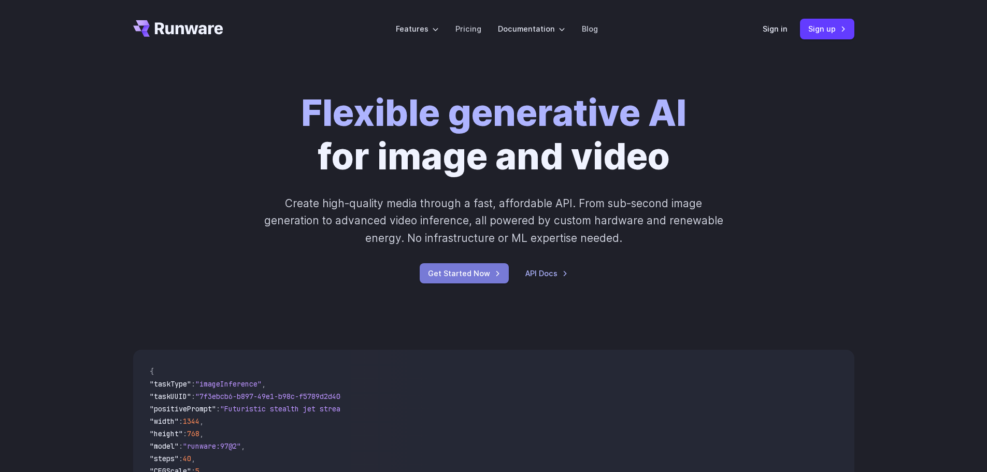
click at [478, 276] on link "Get Started Now" at bounding box center [464, 273] width 89 height 20
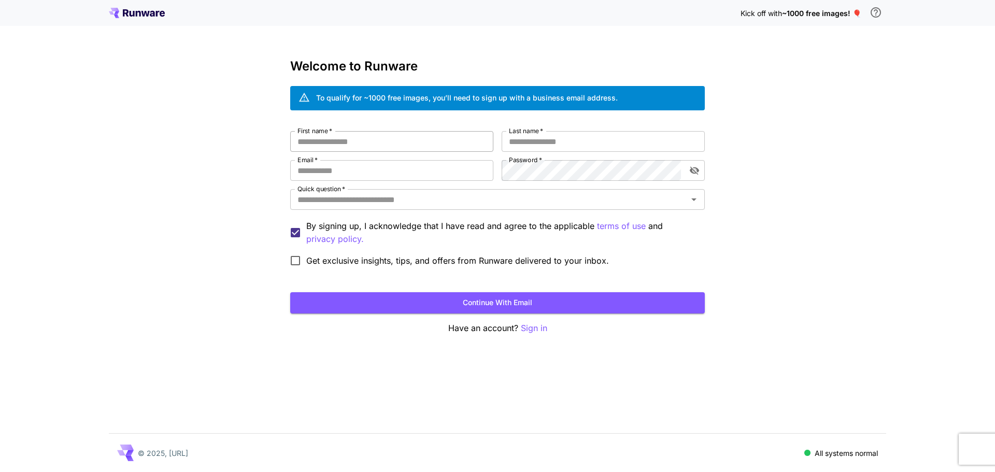
click at [353, 146] on input "First name   *" at bounding box center [391, 141] width 203 height 21
type input "****"
type input "******"
type input "**********"
click at [290, 292] on button "Continue with email" at bounding box center [497, 302] width 414 height 21
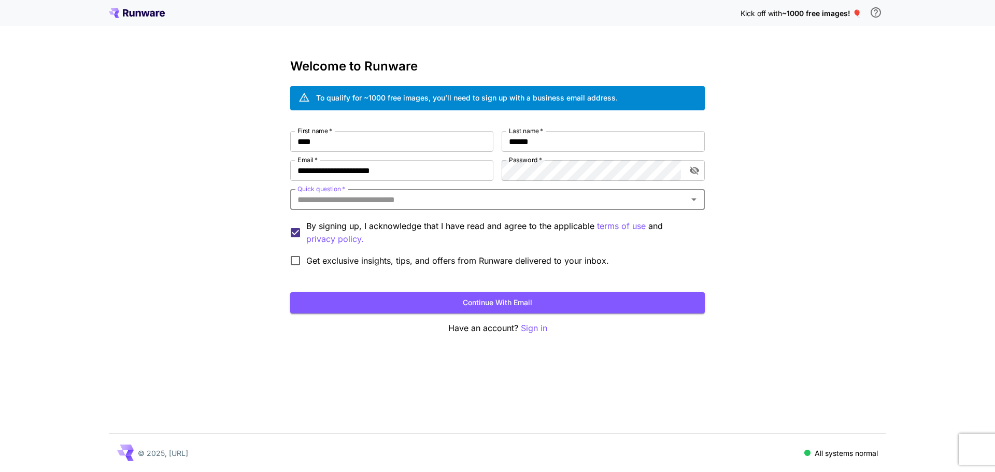
click at [389, 204] on input "Quick question   *" at bounding box center [488, 199] width 391 height 15
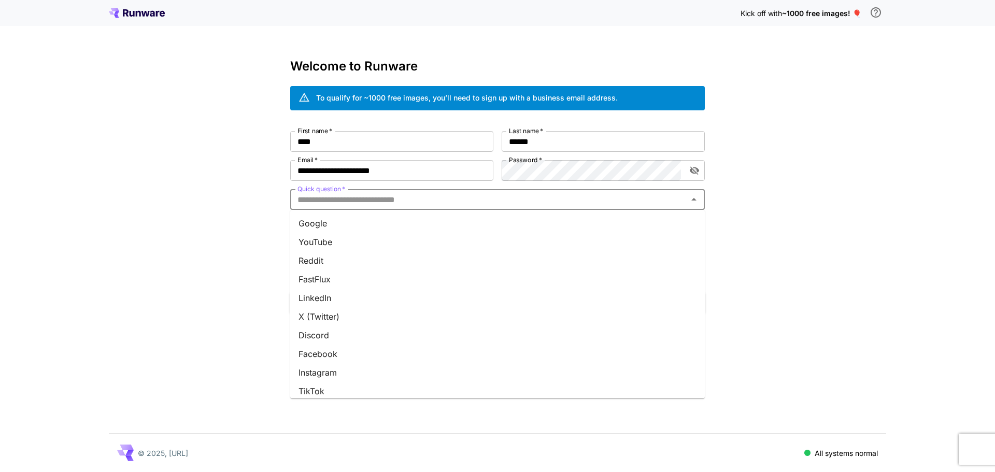
click at [316, 243] on li "YouTube" at bounding box center [497, 242] width 414 height 19
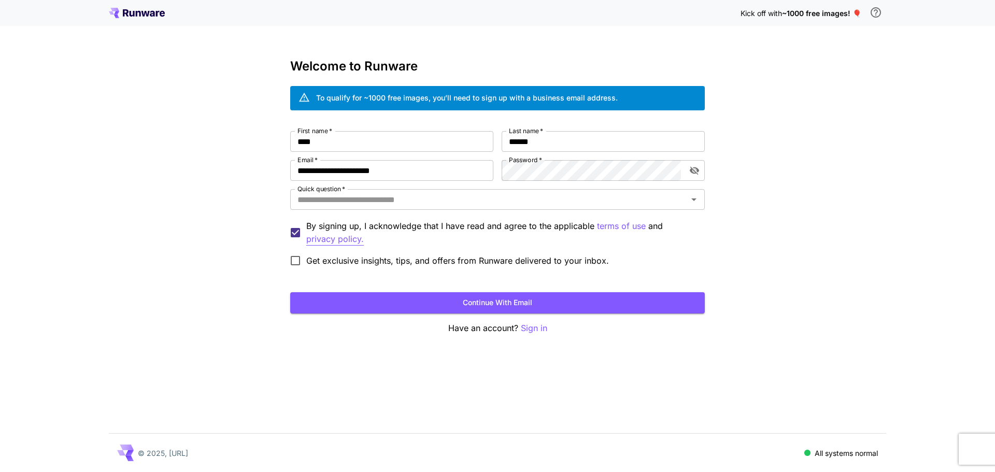
type input "*******"
click at [473, 296] on button "Continue with email" at bounding box center [497, 302] width 414 height 21
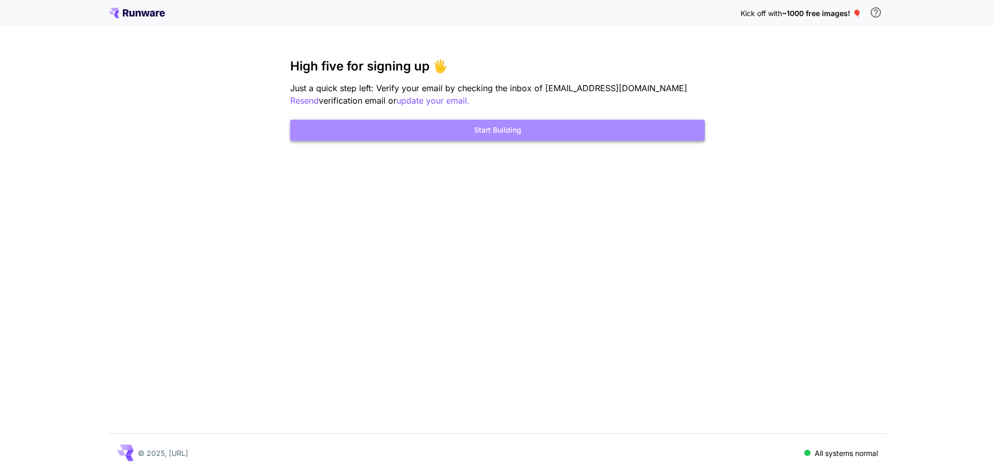
click at [488, 135] on button "Start Building" at bounding box center [497, 130] width 414 height 21
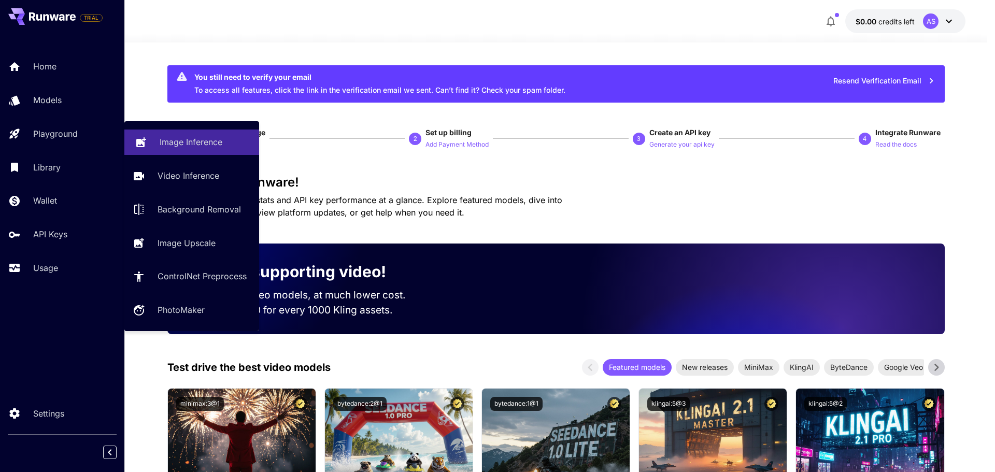
click at [177, 138] on p "Image Inference" at bounding box center [191, 142] width 63 height 12
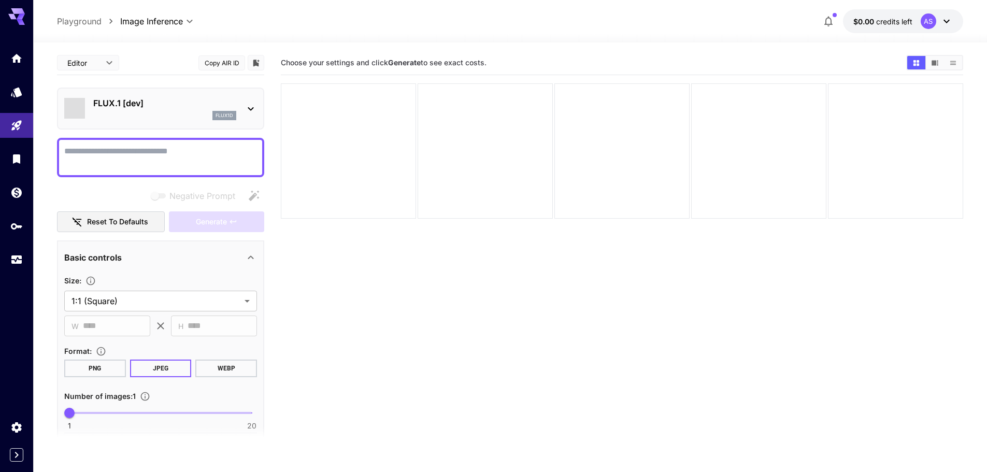
click at [212, 105] on p "FLUX.1 [dev]" at bounding box center [164, 103] width 143 height 12
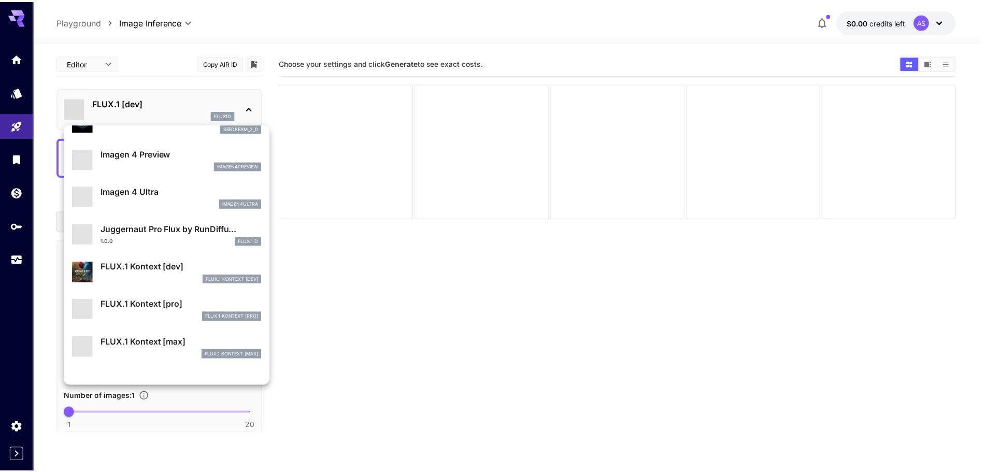
scroll to position [329, 0]
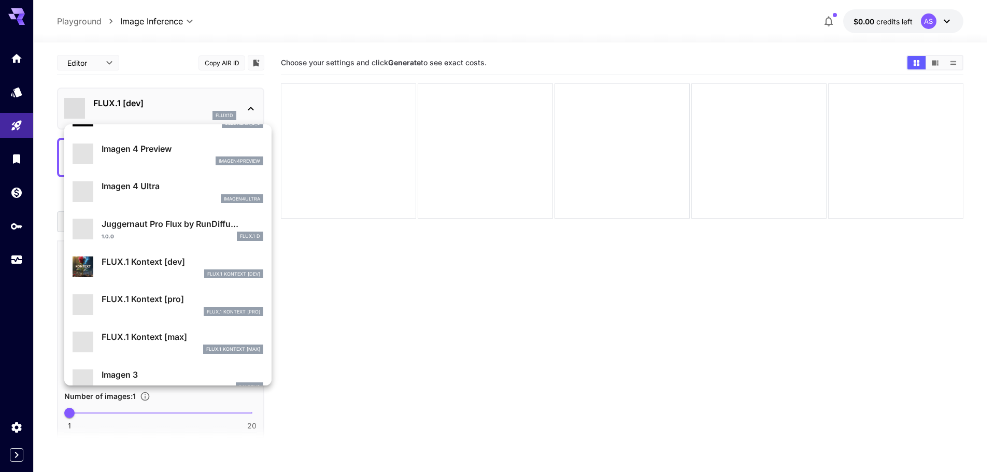
click at [149, 344] on div "FLUX.1 Kontext [max] FlUX.1 Kontext [max]" at bounding box center [183, 342] width 162 height 23
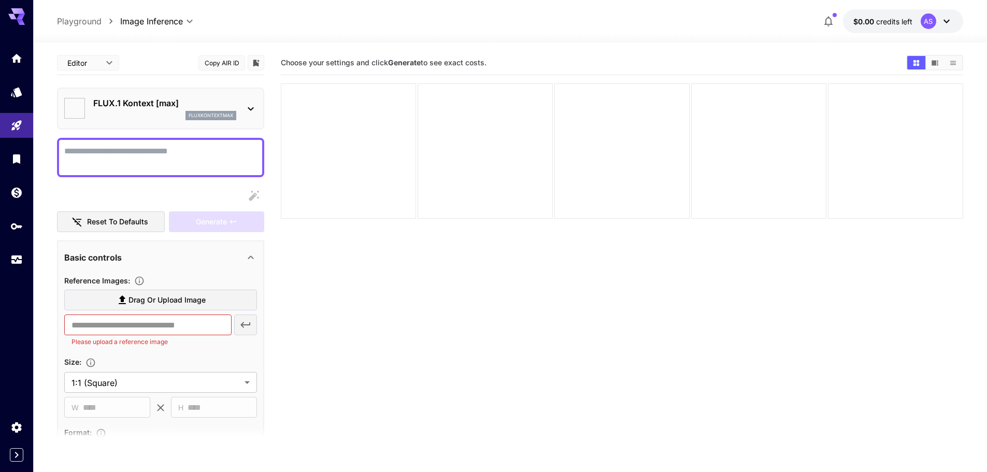
click at [191, 158] on textarea "Display cost in response" at bounding box center [160, 157] width 193 height 25
paste textarea "**"
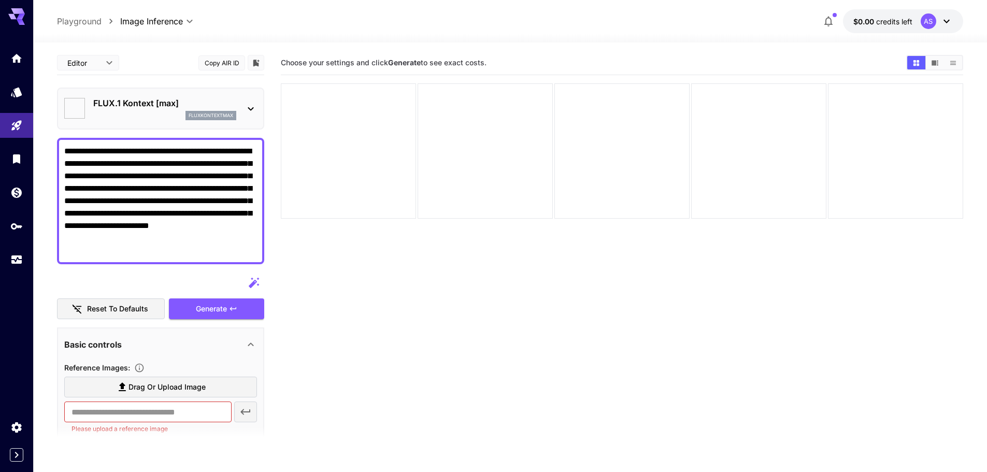
type textarea "**********"
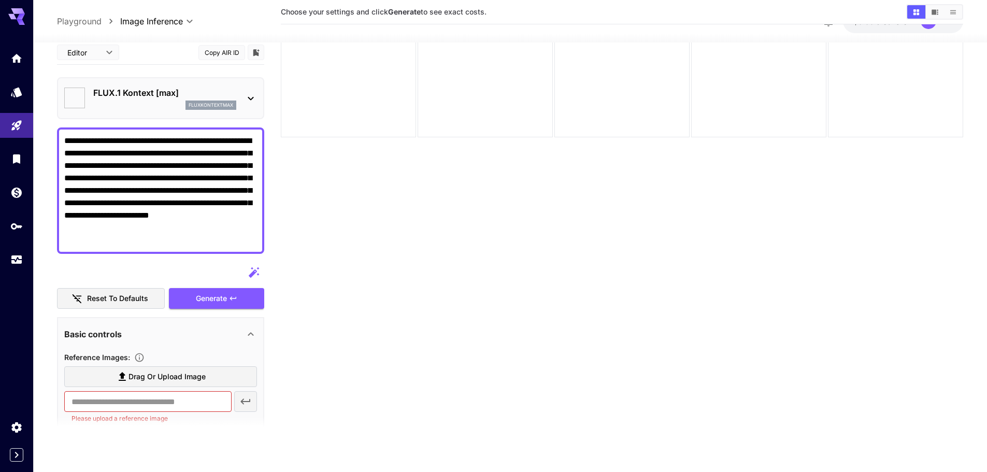
scroll to position [82, 0]
click at [138, 377] on span "Drag or upload image" at bounding box center [166, 376] width 77 height 13
click at [0, 0] on input "Drag or upload image" at bounding box center [0, 0] width 0 height 0
click at [159, 375] on div "Drag or upload image" at bounding box center [160, 376] width 193 height 21
click at [179, 382] on div "Drag or upload image" at bounding box center [160, 376] width 193 height 21
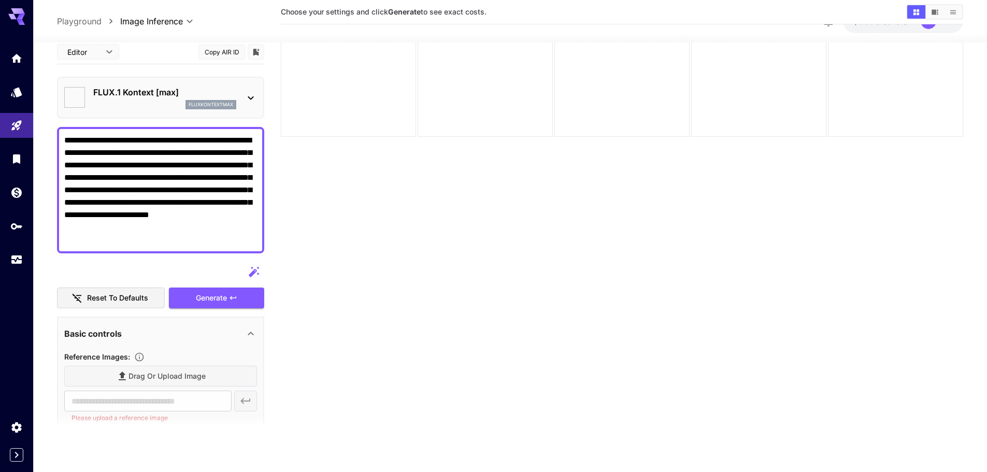
click at [251, 401] on div "​ Please upload a reference image" at bounding box center [160, 407] width 193 height 33
click at [135, 362] on p "Reference Images :" at bounding box center [106, 356] width 84 height 12
click at [144, 376] on div "Drag or upload image" at bounding box center [160, 376] width 193 height 21
drag, startPoint x: 121, startPoint y: 239, endPoint x: 66, endPoint y: 121, distance: 130.0
click at [66, 121] on div "**********" at bounding box center [160, 364] width 207 height 649
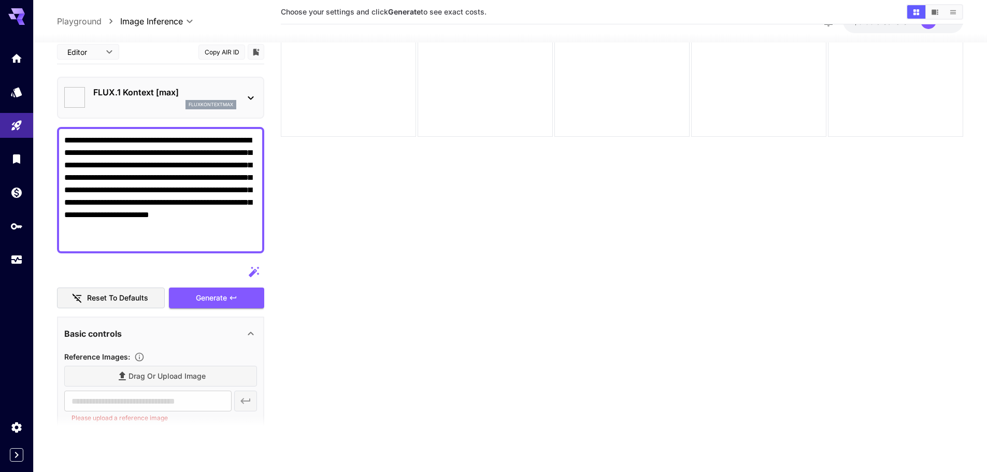
type input "**********"
click at [217, 288] on button "Generate" at bounding box center [216, 297] width 95 height 21
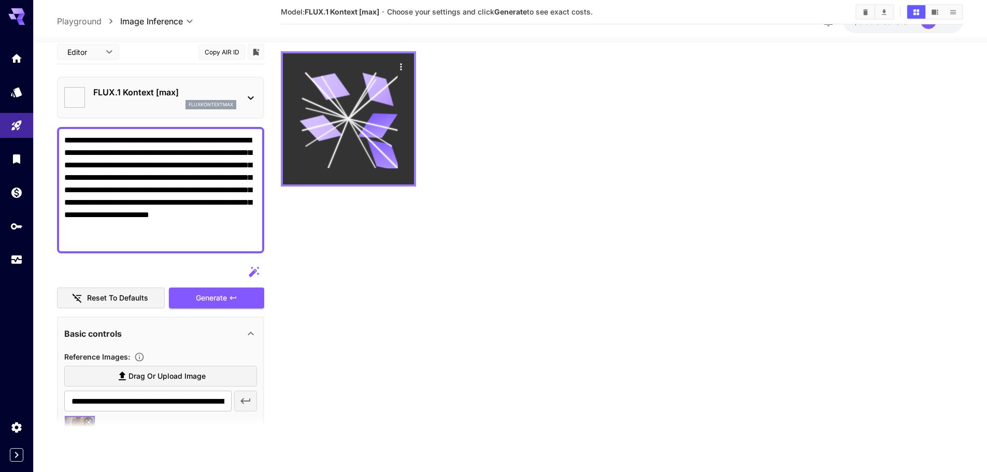
click at [320, 138] on icon at bounding box center [320, 128] width 43 height 32
click at [400, 63] on icon "Actions" at bounding box center [401, 67] width 10 height 10
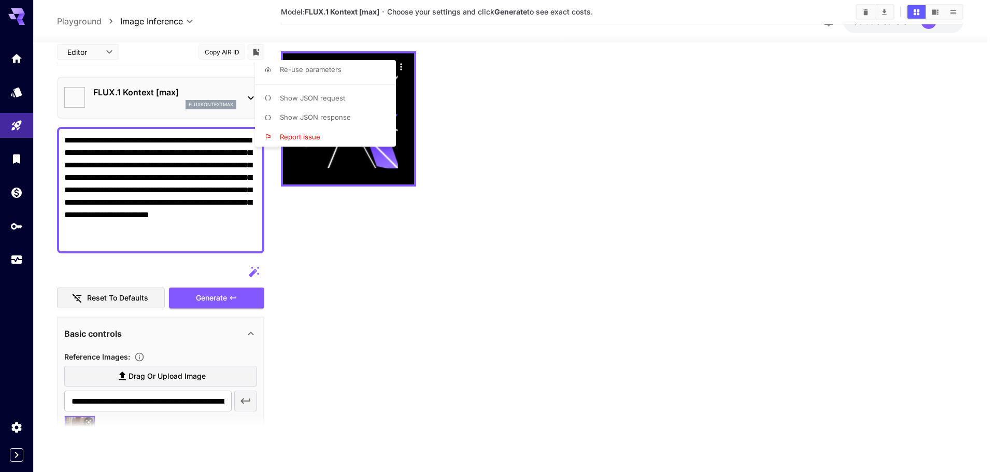
click at [337, 239] on div at bounding box center [497, 236] width 995 height 472
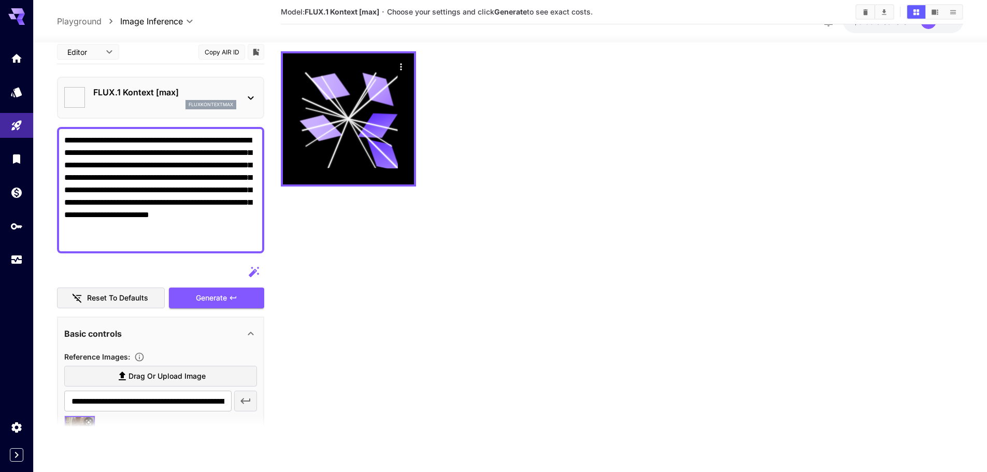
click at [175, 376] on span "Drag or upload image" at bounding box center [166, 376] width 77 height 13
click at [0, 0] on input "Drag or upload image" at bounding box center [0, 0] width 0 height 0
drag, startPoint x: 84, startPoint y: 419, endPoint x: 105, endPoint y: 419, distance: 21.2
click at [84, 419] on section at bounding box center [160, 428] width 207 height 26
click at [113, 421] on section at bounding box center [160, 428] width 207 height 26
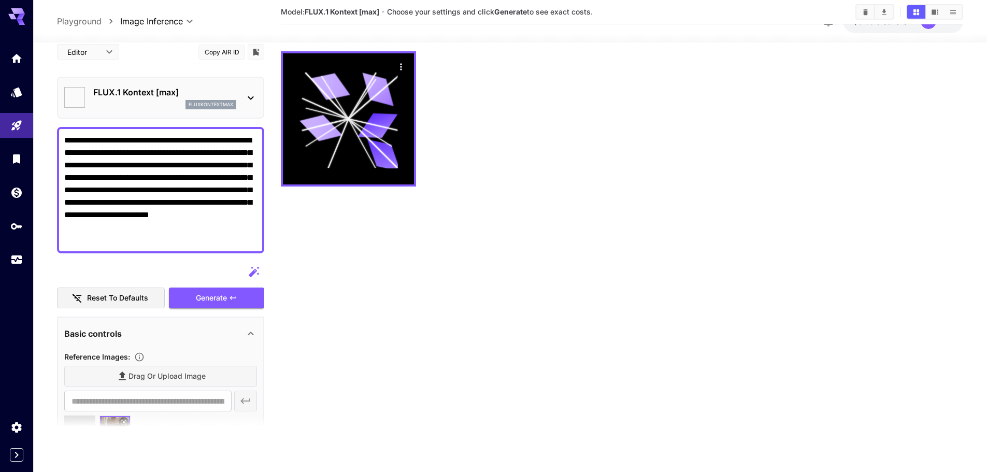
click at [118, 421] on section at bounding box center [160, 428] width 207 height 26
click at [121, 421] on section at bounding box center [160, 428] width 207 height 26
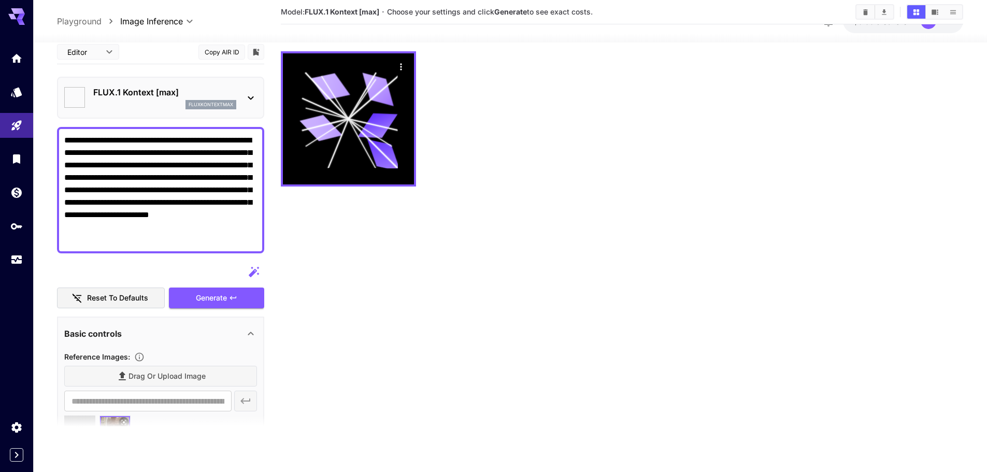
click at [121, 421] on section at bounding box center [160, 428] width 207 height 26
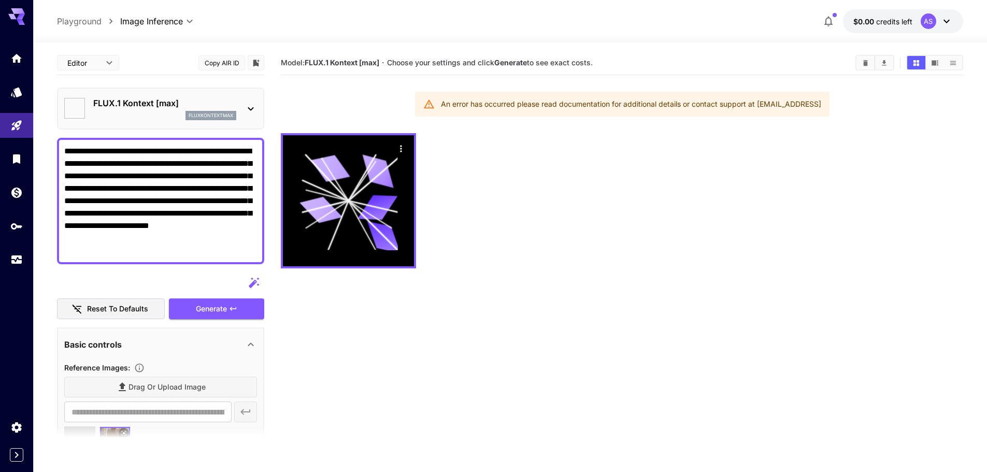
click at [253, 280] on icon "button" at bounding box center [254, 283] width 12 height 12
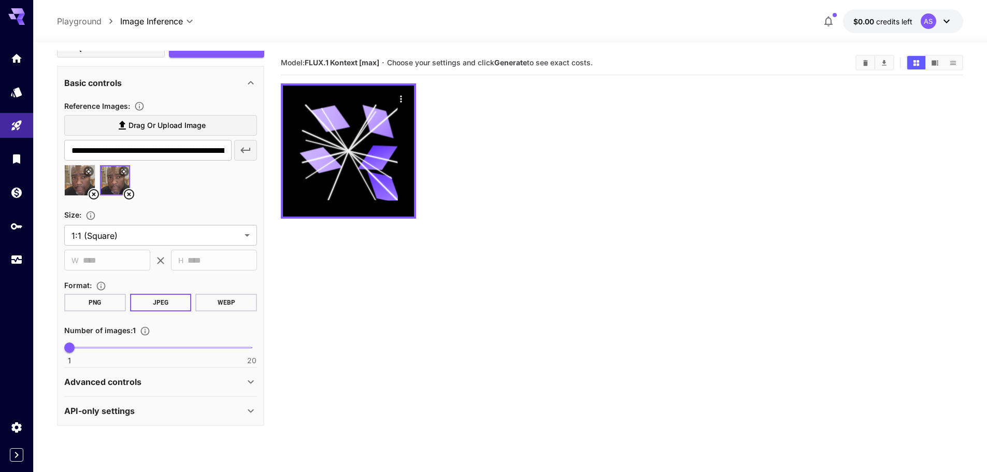
scroll to position [210, 0]
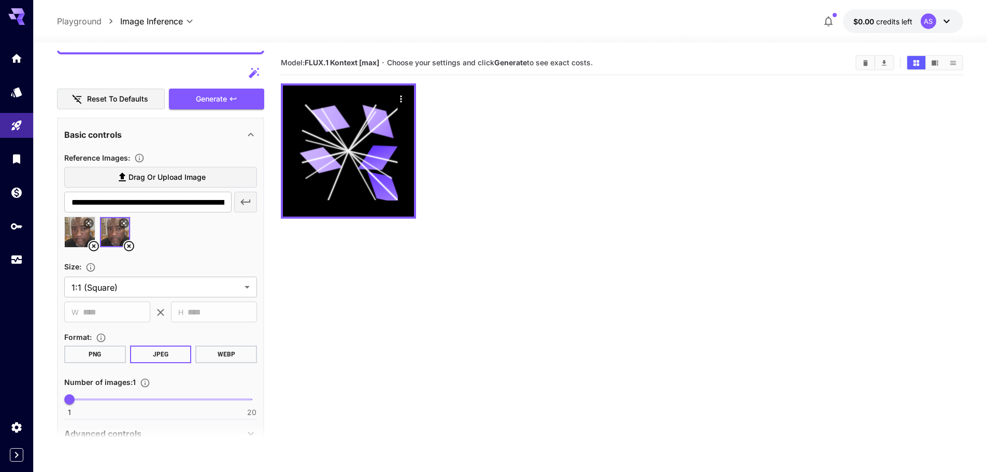
click at [90, 242] on icon at bounding box center [94, 246] width 12 height 12
click at [79, 231] on img at bounding box center [80, 232] width 30 height 30
type input "**********"
click at [79, 231] on img at bounding box center [80, 232] width 30 height 30
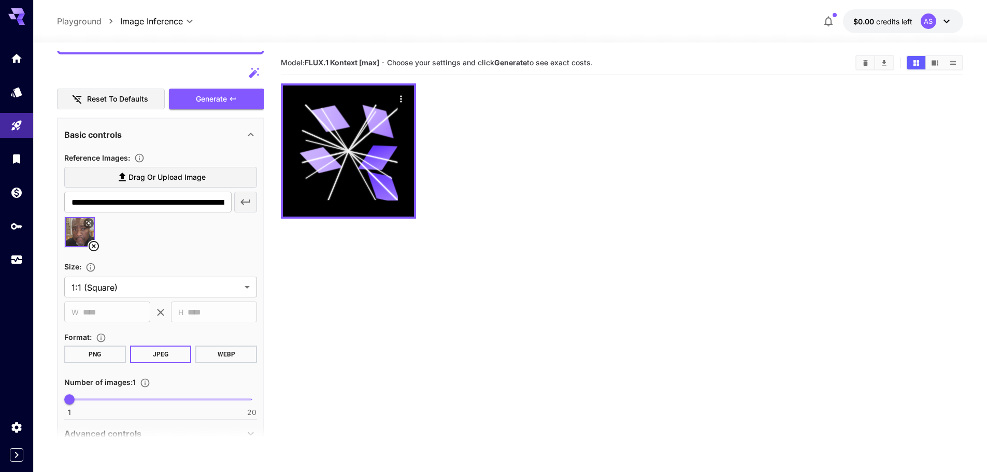
click at [90, 223] on icon at bounding box center [88, 223] width 6 height 6
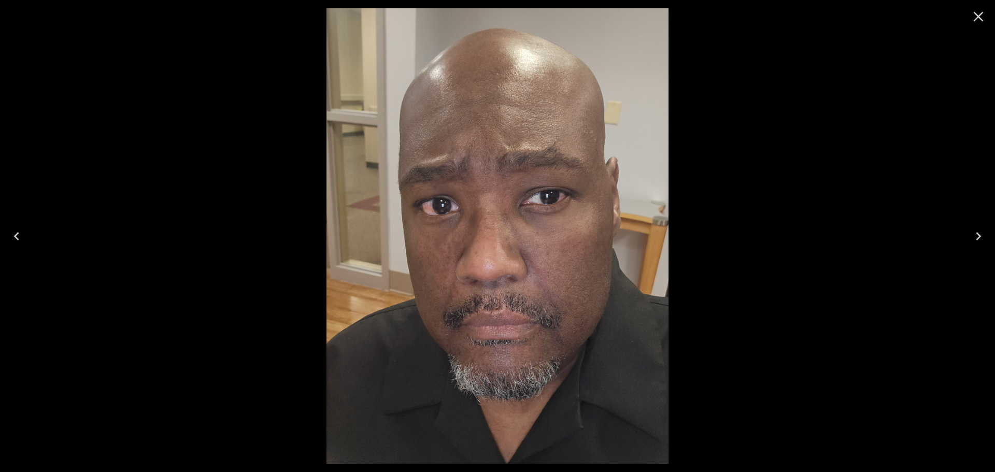
click at [675, 204] on div at bounding box center [497, 236] width 995 height 472
click at [981, 21] on icon "Close" at bounding box center [978, 16] width 17 height 17
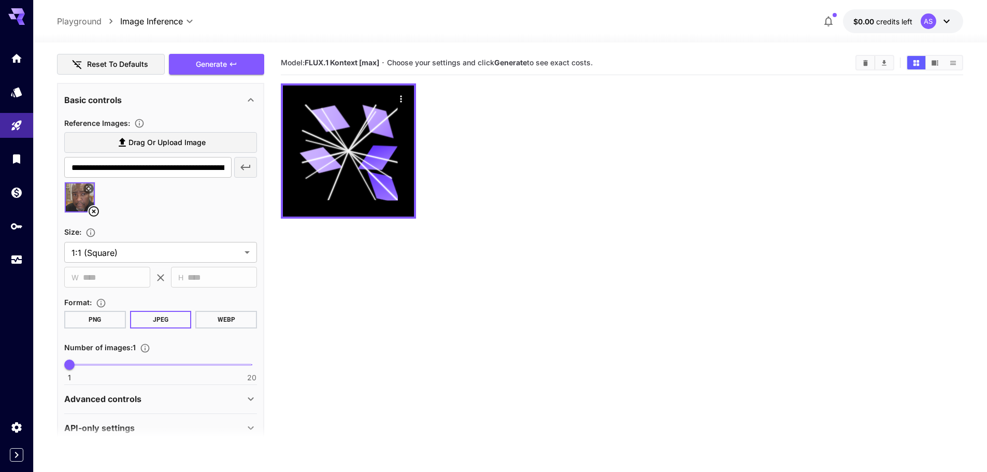
scroll to position [262, 0]
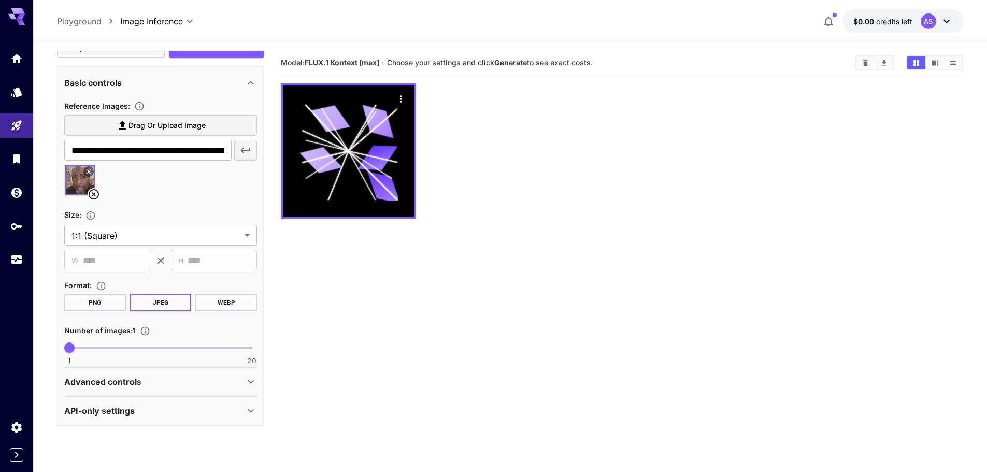
click at [162, 261] on icon at bounding box center [160, 260] width 12 height 12
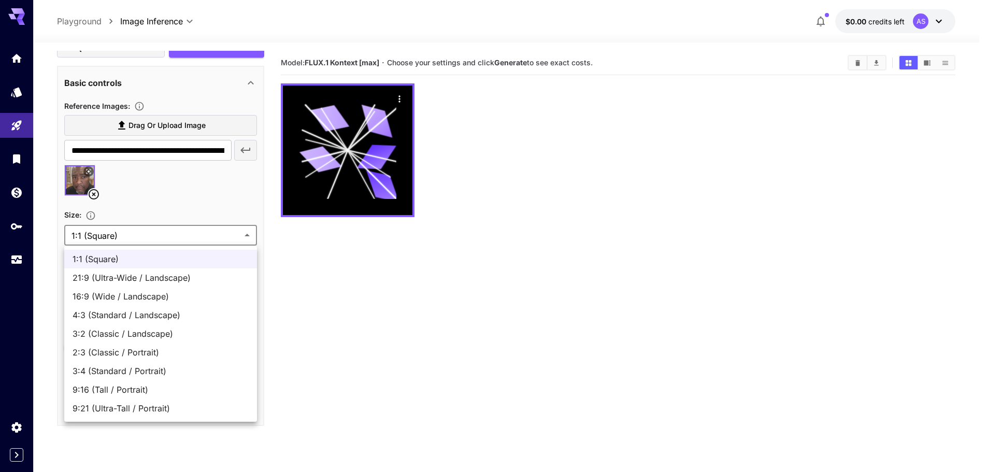
click at [144, 237] on body "**********" at bounding box center [493, 277] width 987 height 554
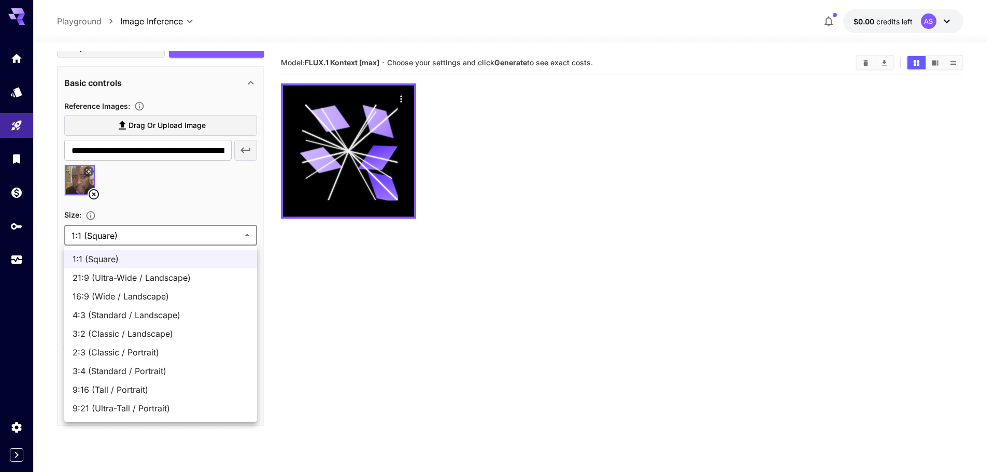
click at [144, 237] on div at bounding box center [497, 236] width 995 height 472
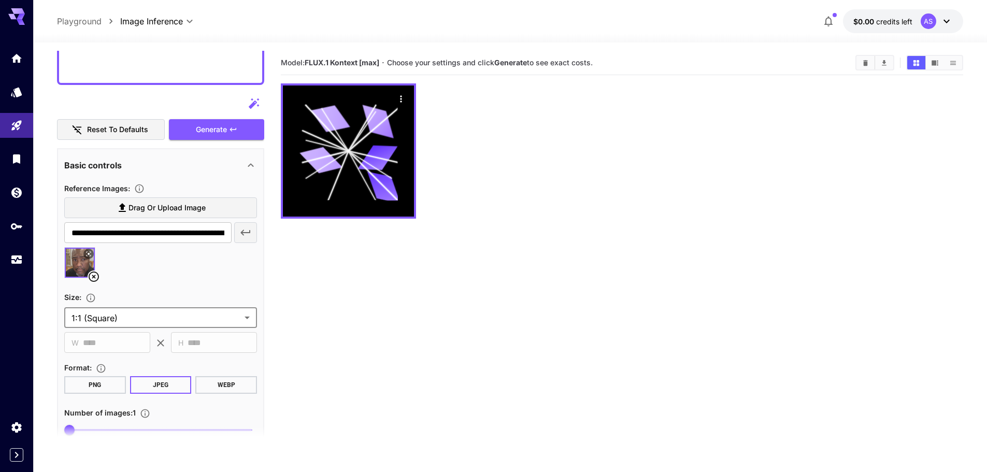
scroll to position [158, 0]
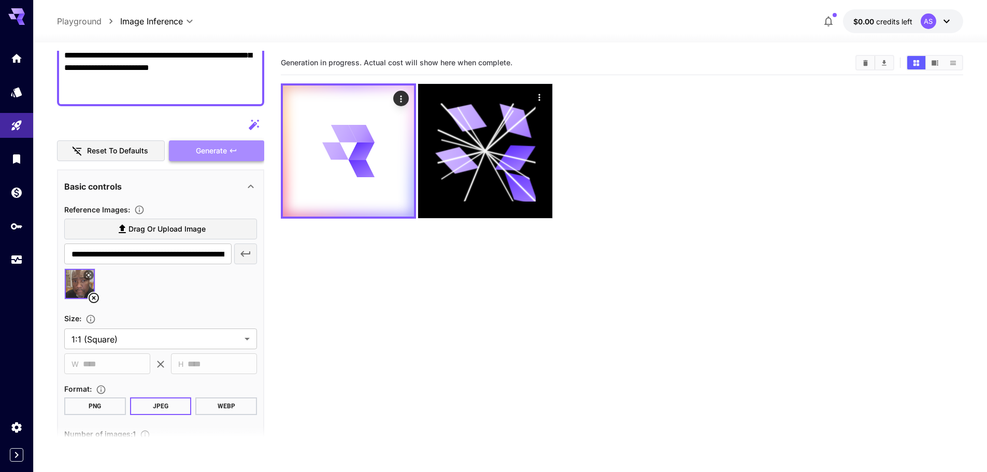
click at [218, 150] on span "Generate" at bounding box center [211, 151] width 31 height 13
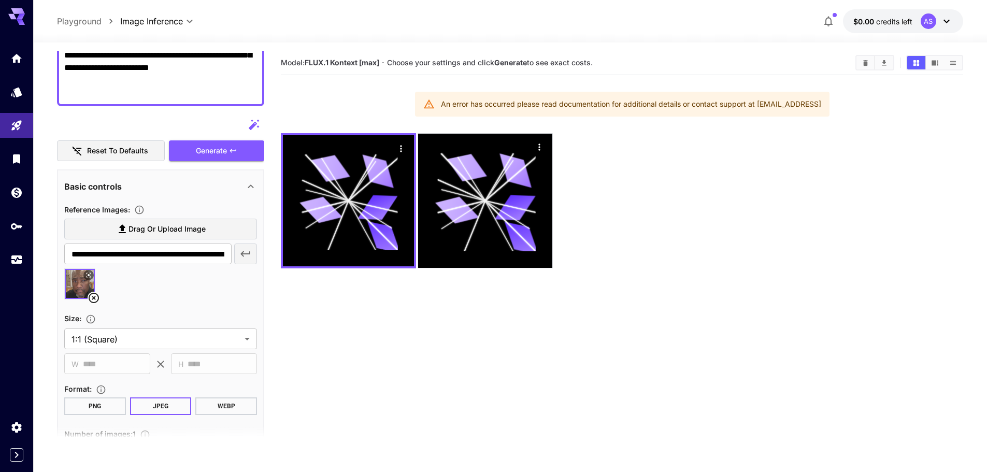
scroll to position [210, 0]
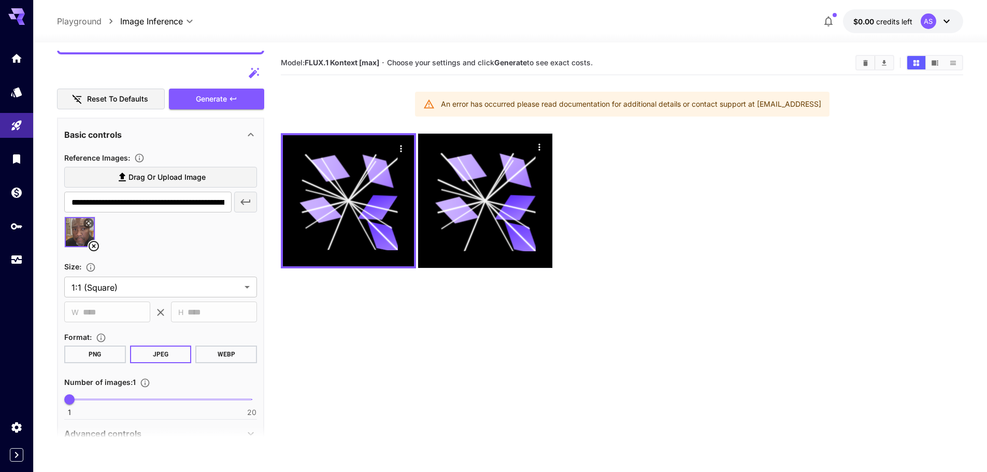
drag, startPoint x: 104, startPoint y: 346, endPoint x: 105, endPoint y: 352, distance: 6.3
click at [104, 347] on button "PNG" at bounding box center [95, 355] width 62 height 18
click at [152, 350] on button "JPEG" at bounding box center [161, 355] width 62 height 18
type input "*"
drag, startPoint x: 68, startPoint y: 398, endPoint x: 98, endPoint y: 399, distance: 29.6
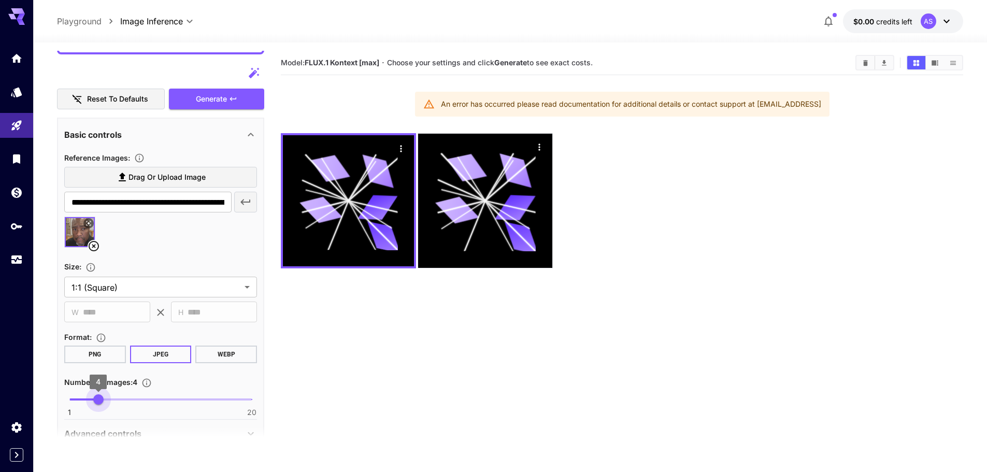
click at [98, 399] on span "4" at bounding box center [98, 399] width 10 height 10
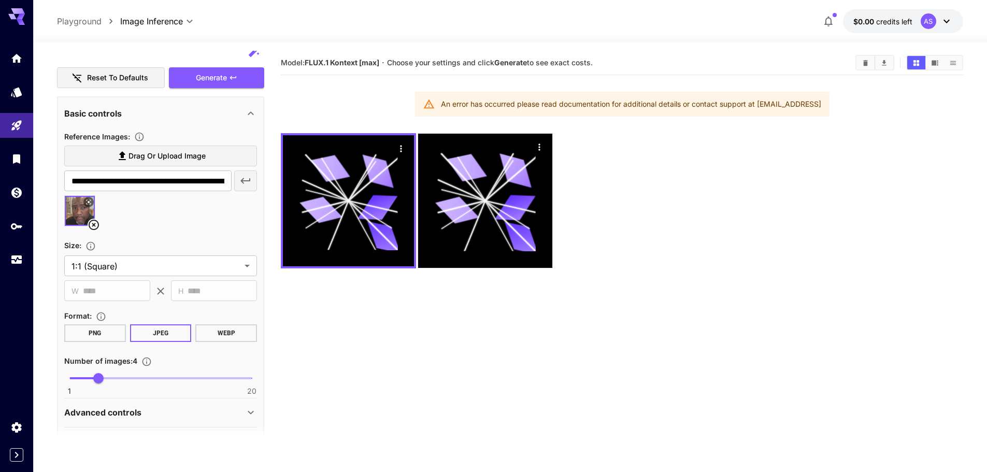
scroll to position [262, 0]
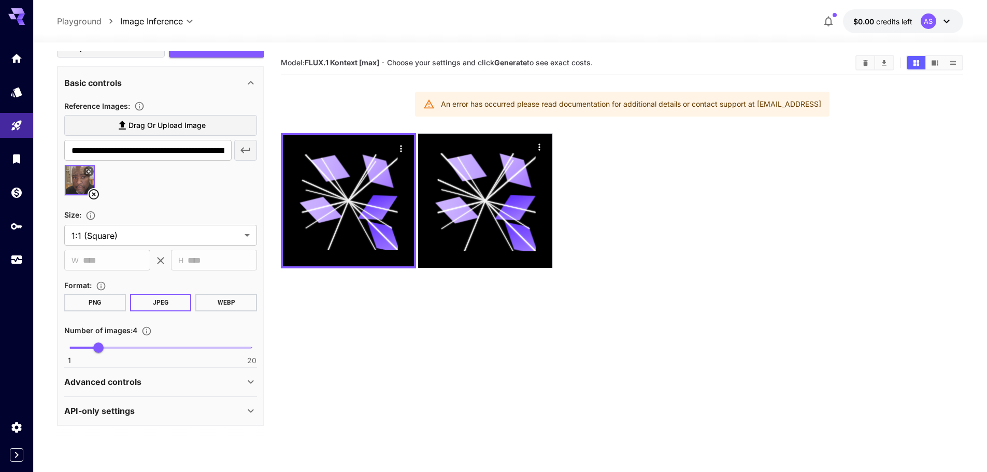
click at [181, 386] on div "Advanced controls" at bounding box center [154, 382] width 180 height 12
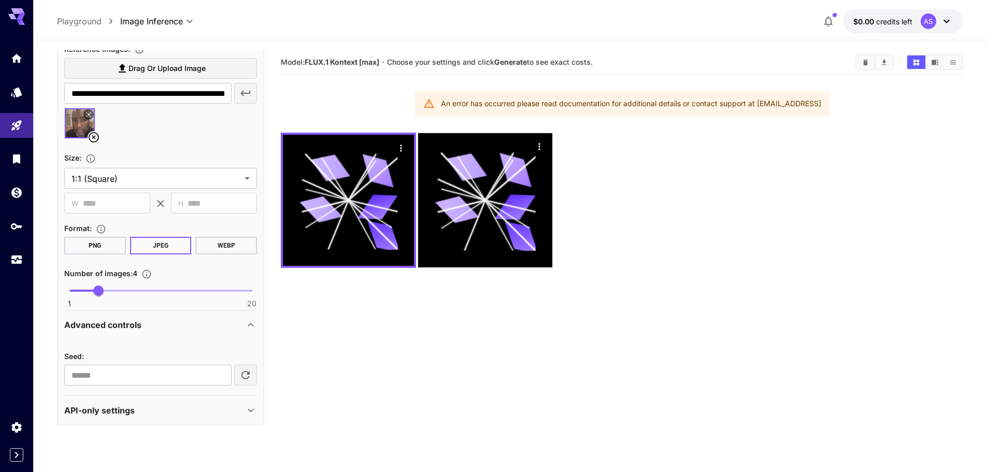
scroll to position [52, 0]
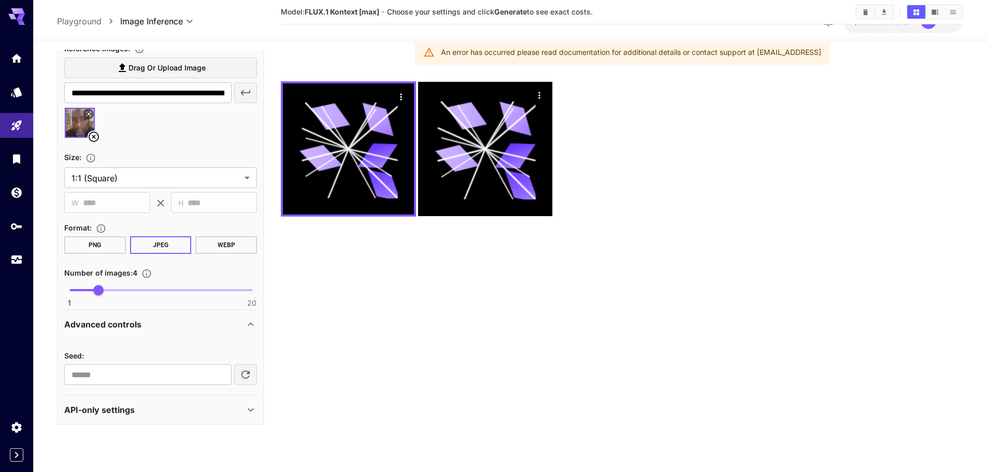
click at [247, 326] on icon at bounding box center [251, 324] width 12 height 12
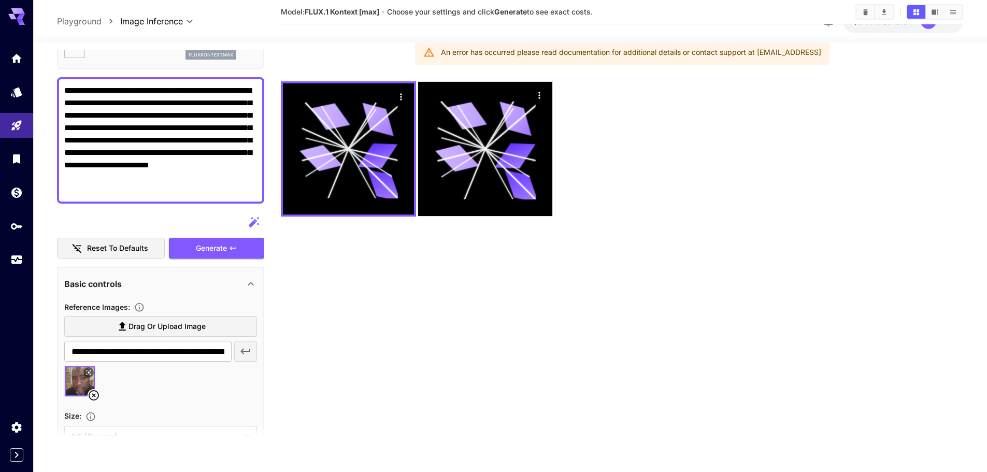
scroll to position [54, 0]
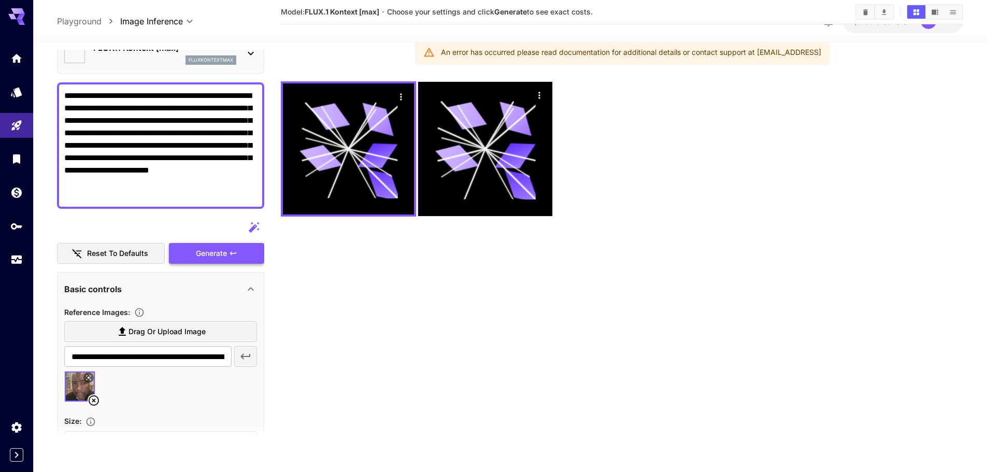
click at [213, 259] on span "Generate" at bounding box center [211, 253] width 31 height 13
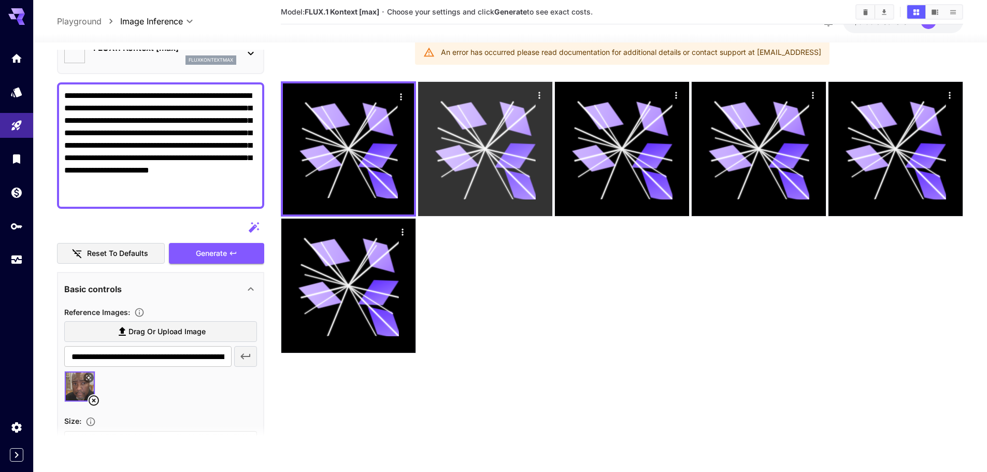
scroll to position [0, 0]
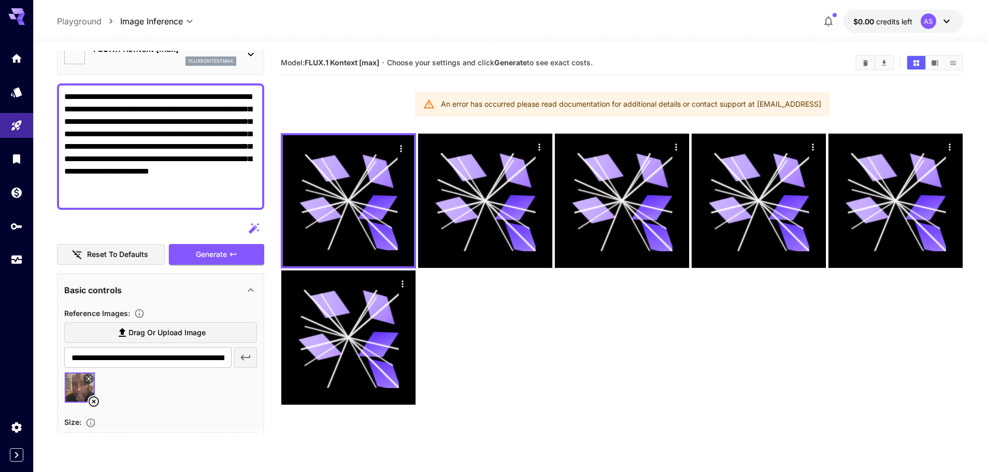
click at [133, 198] on textarea "**********" at bounding box center [160, 147] width 193 height 112
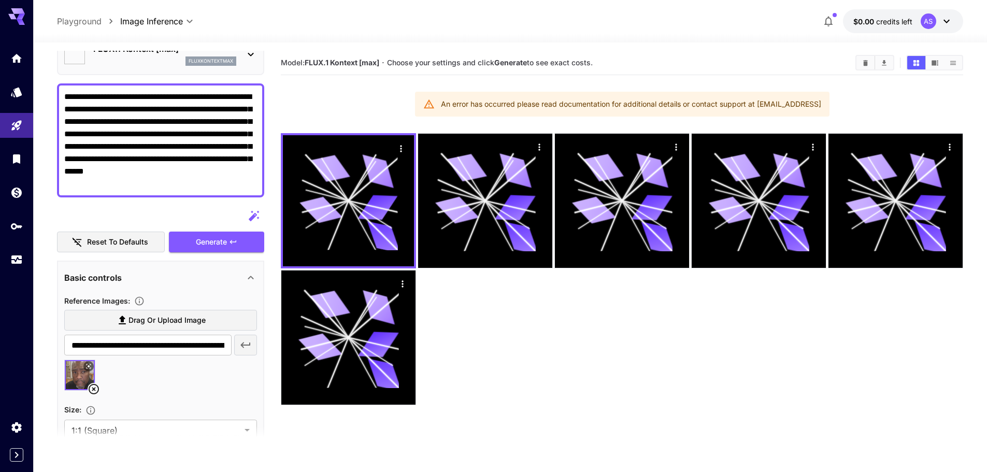
type textarea "**********"
click at [249, 218] on icon "button" at bounding box center [254, 216] width 12 height 12
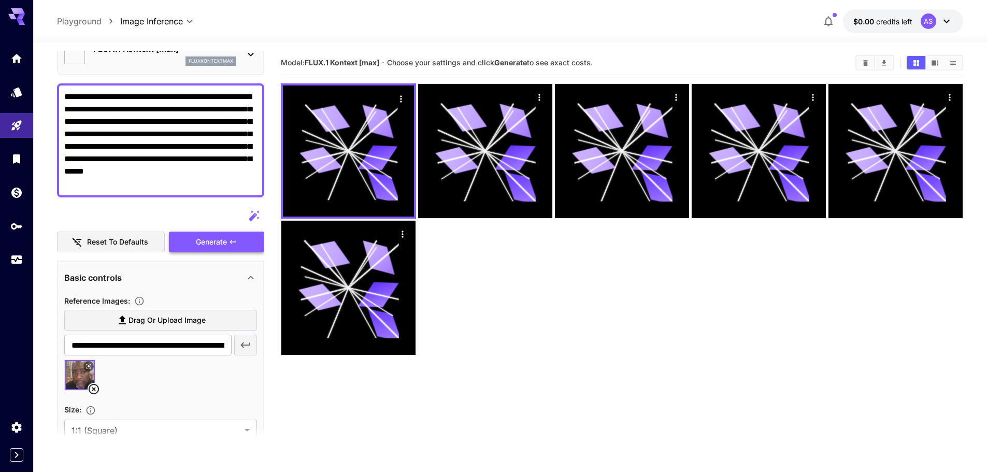
click at [233, 239] on icon "button" at bounding box center [233, 242] width 8 height 8
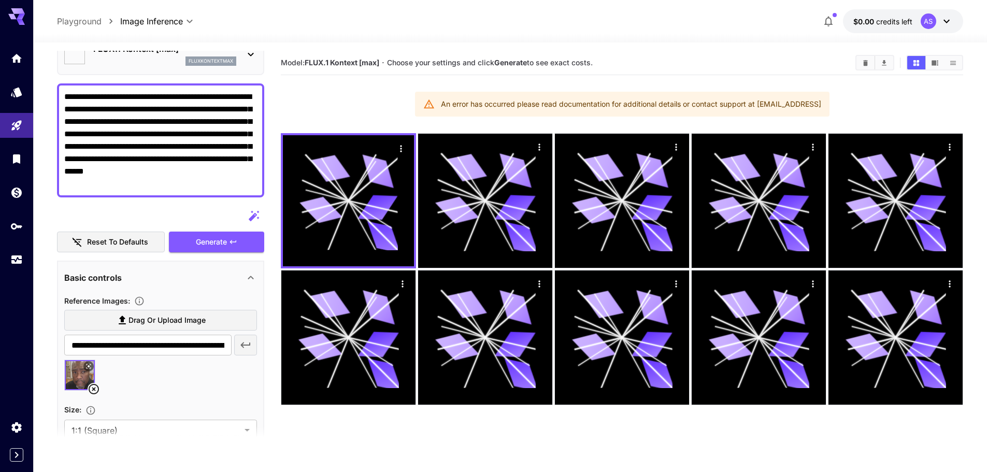
click at [831, 19] on icon "button" at bounding box center [828, 22] width 8 height 10
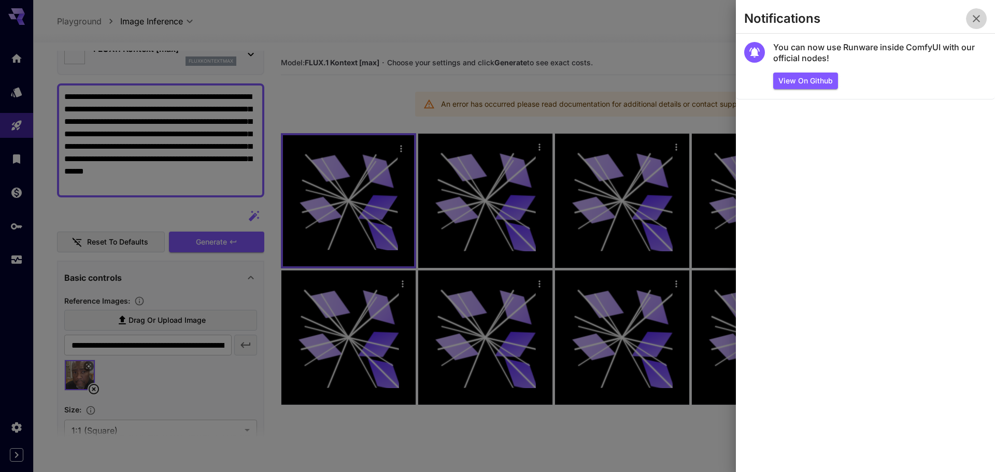
click at [972, 18] on icon "button" at bounding box center [976, 18] width 12 height 12
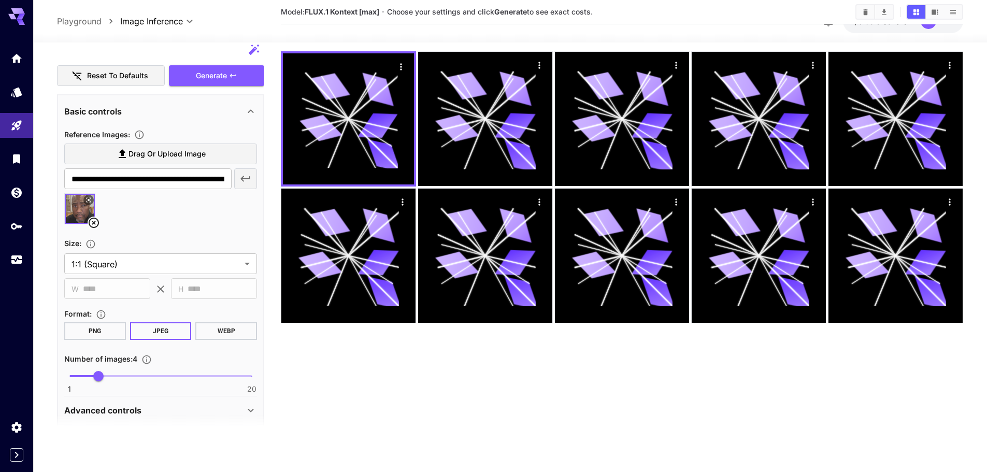
scroll to position [249, 0]
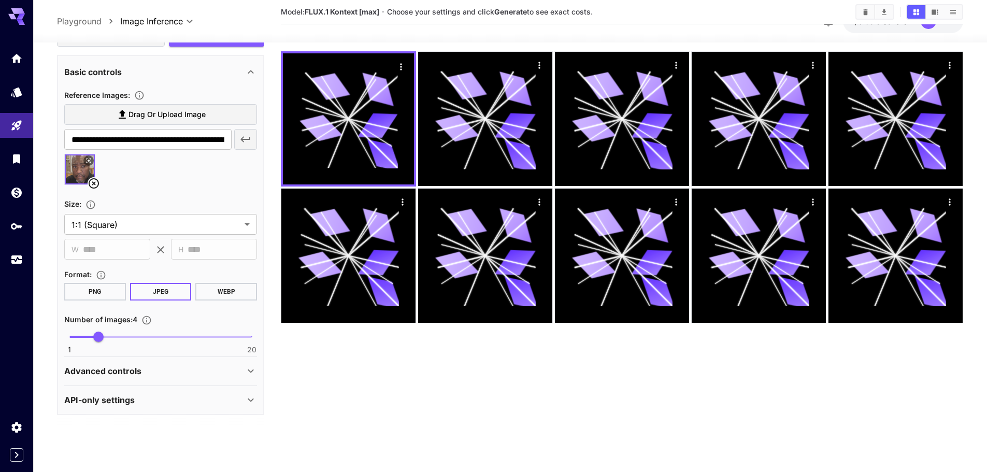
click at [193, 396] on div "API-only settings" at bounding box center [154, 399] width 180 height 12
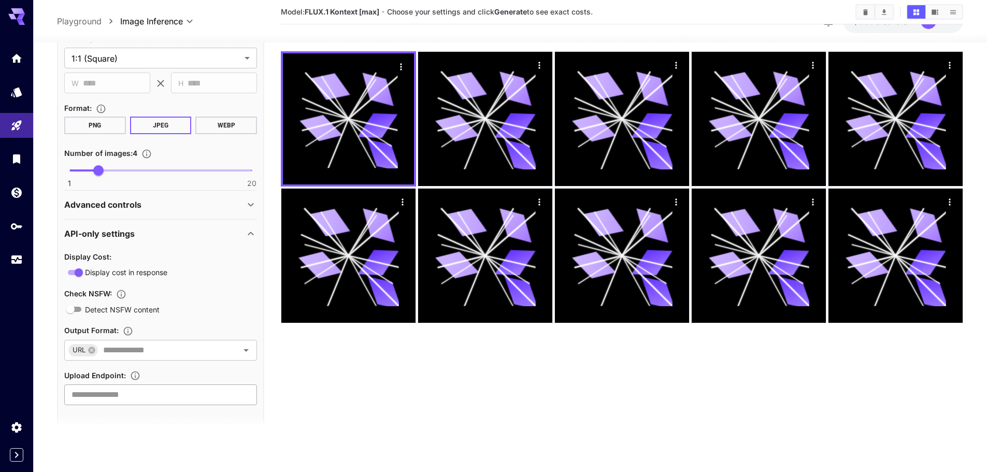
scroll to position [425, 0]
